Goal: Task Accomplishment & Management: Complete application form

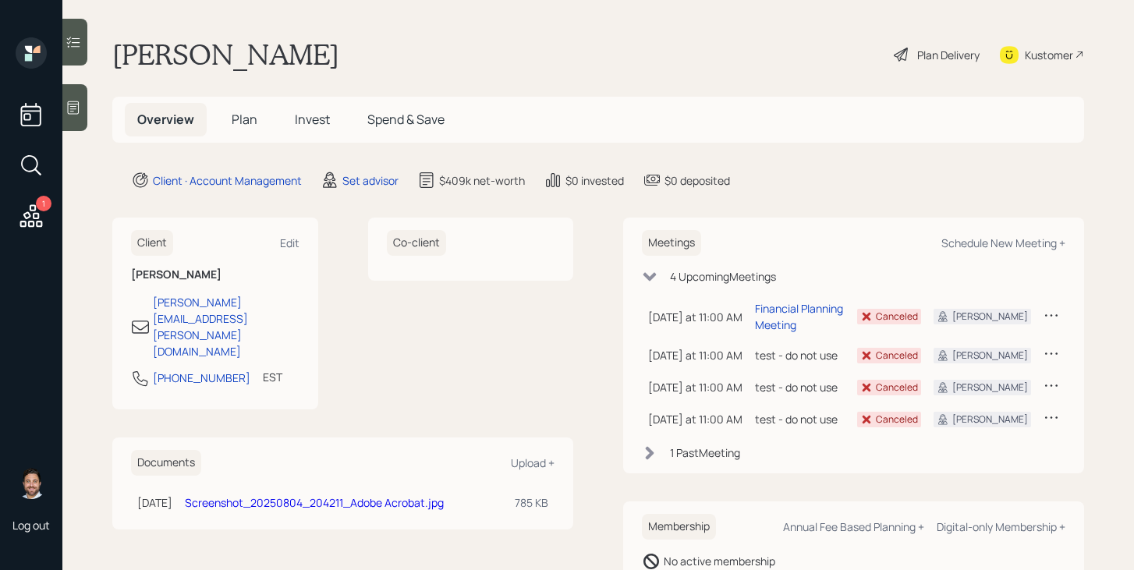
click at [925, 51] on div "Plan Delivery" at bounding box center [948, 55] width 62 height 16
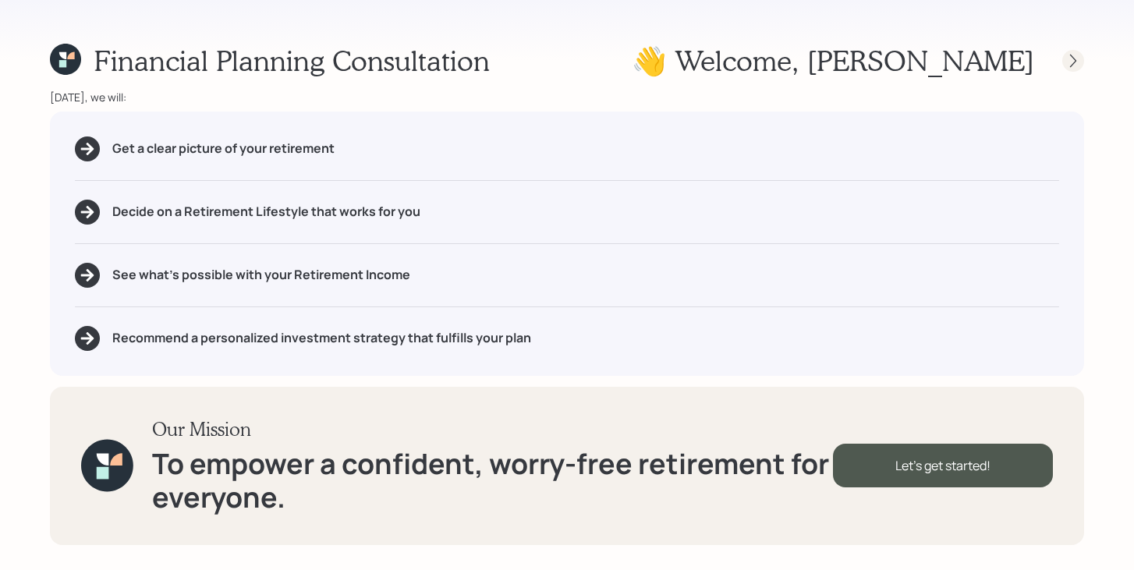
click at [1074, 55] on icon at bounding box center [1073, 61] width 16 height 16
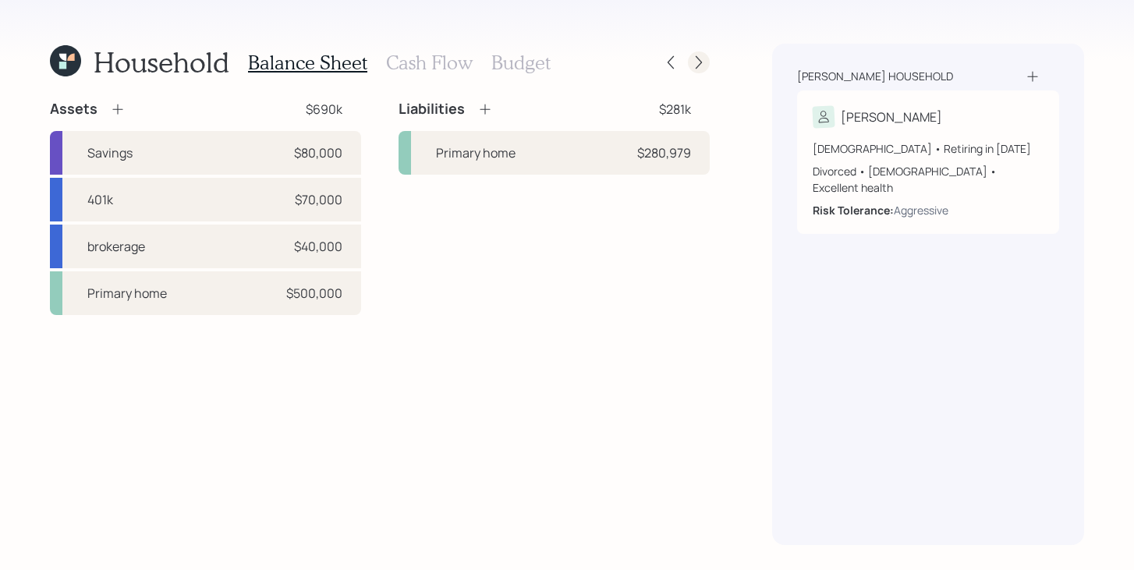
click at [702, 67] on icon at bounding box center [699, 63] width 16 height 16
